Goal: Task Accomplishment & Management: Use online tool/utility

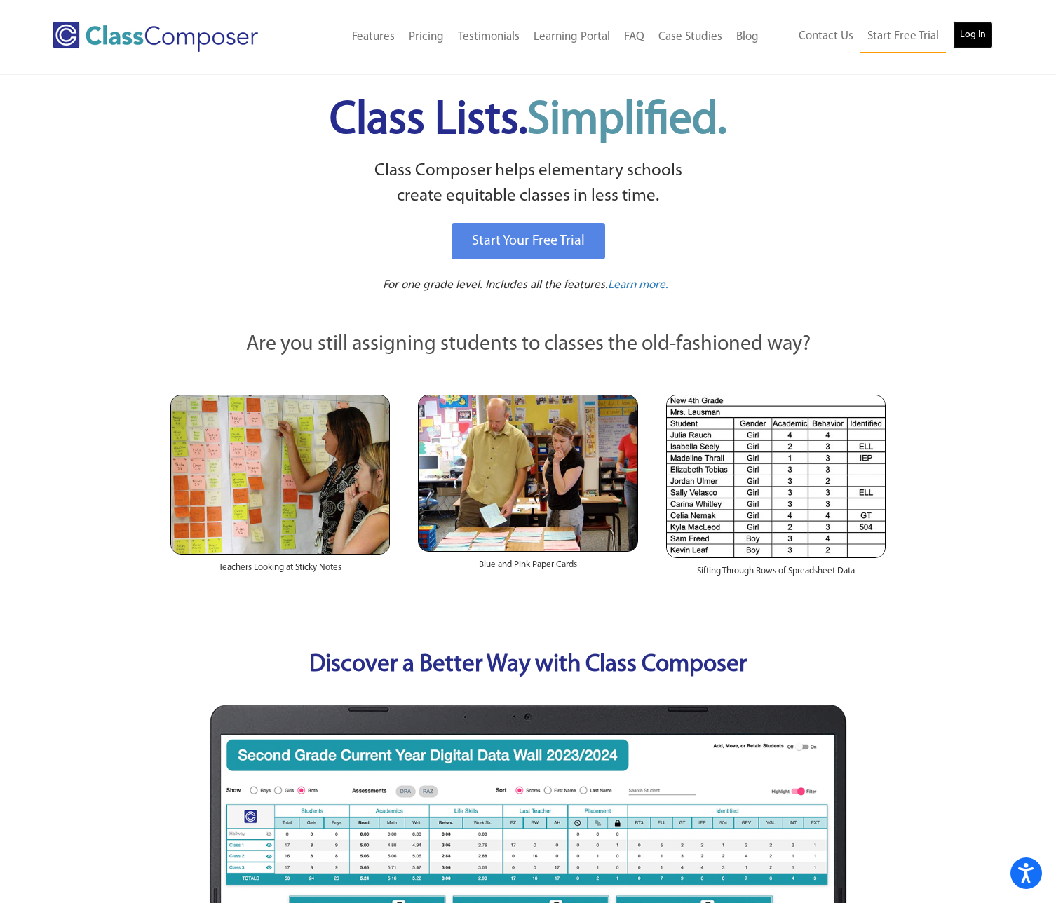
click at [977, 39] on link "Log In" at bounding box center [973, 35] width 40 height 28
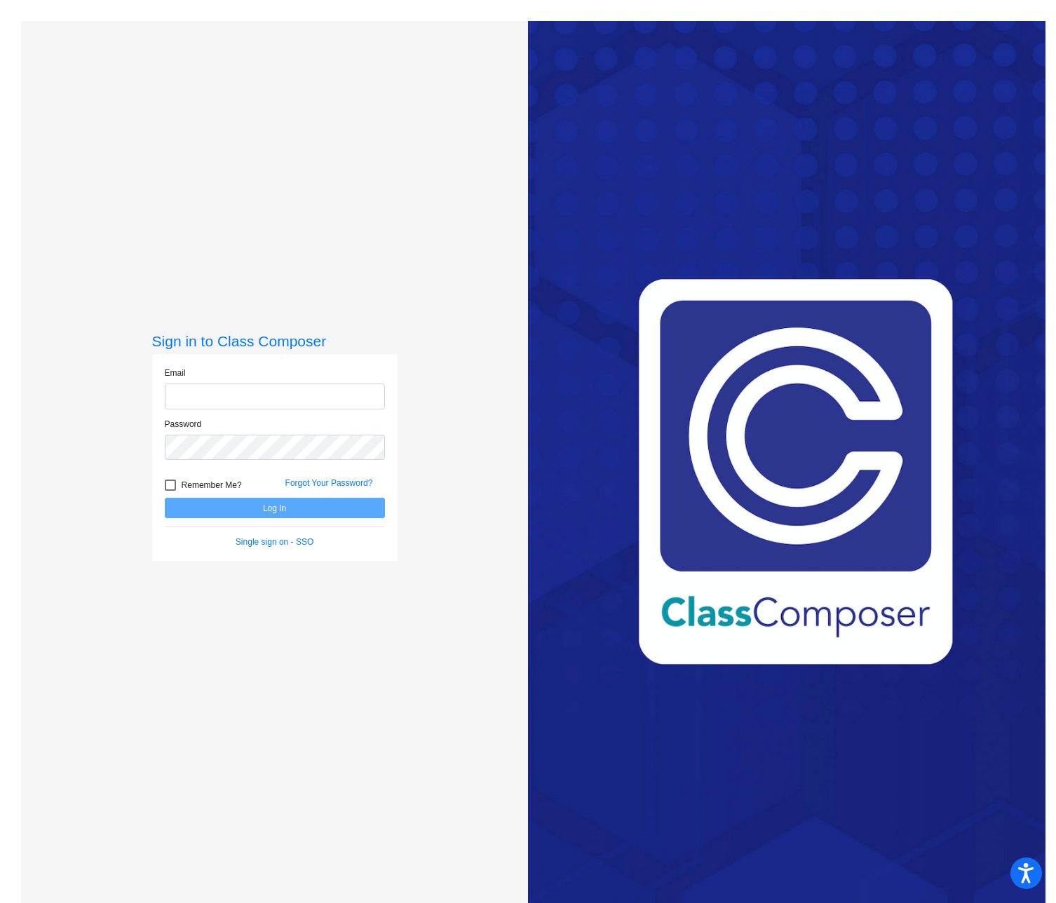
type input "[EMAIL_ADDRESS][DOMAIN_NAME]"
drag, startPoint x: 299, startPoint y: 511, endPoint x: 308, endPoint y: 511, distance: 8.4
click at [299, 511] on button "Log In" at bounding box center [275, 508] width 220 height 20
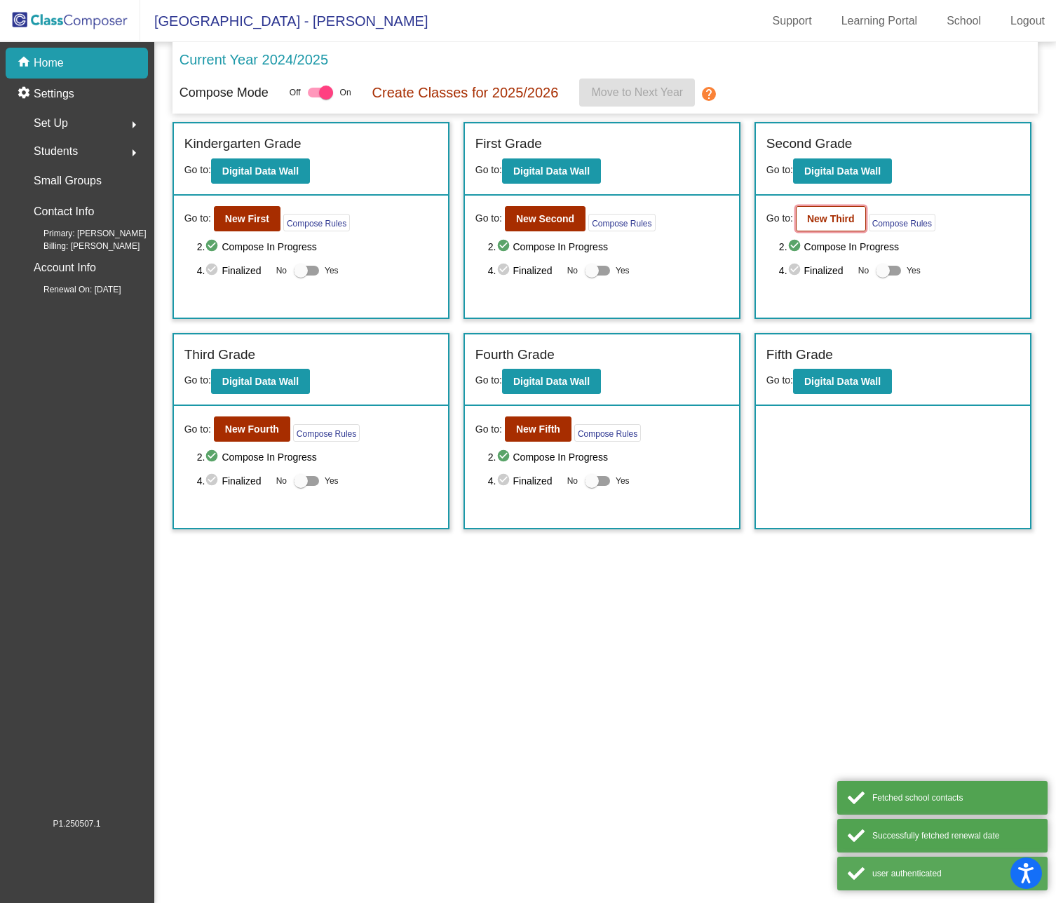
click at [826, 220] on b "New Third" at bounding box center [831, 218] width 48 height 11
